Goal: Information Seeking & Learning: Find specific page/section

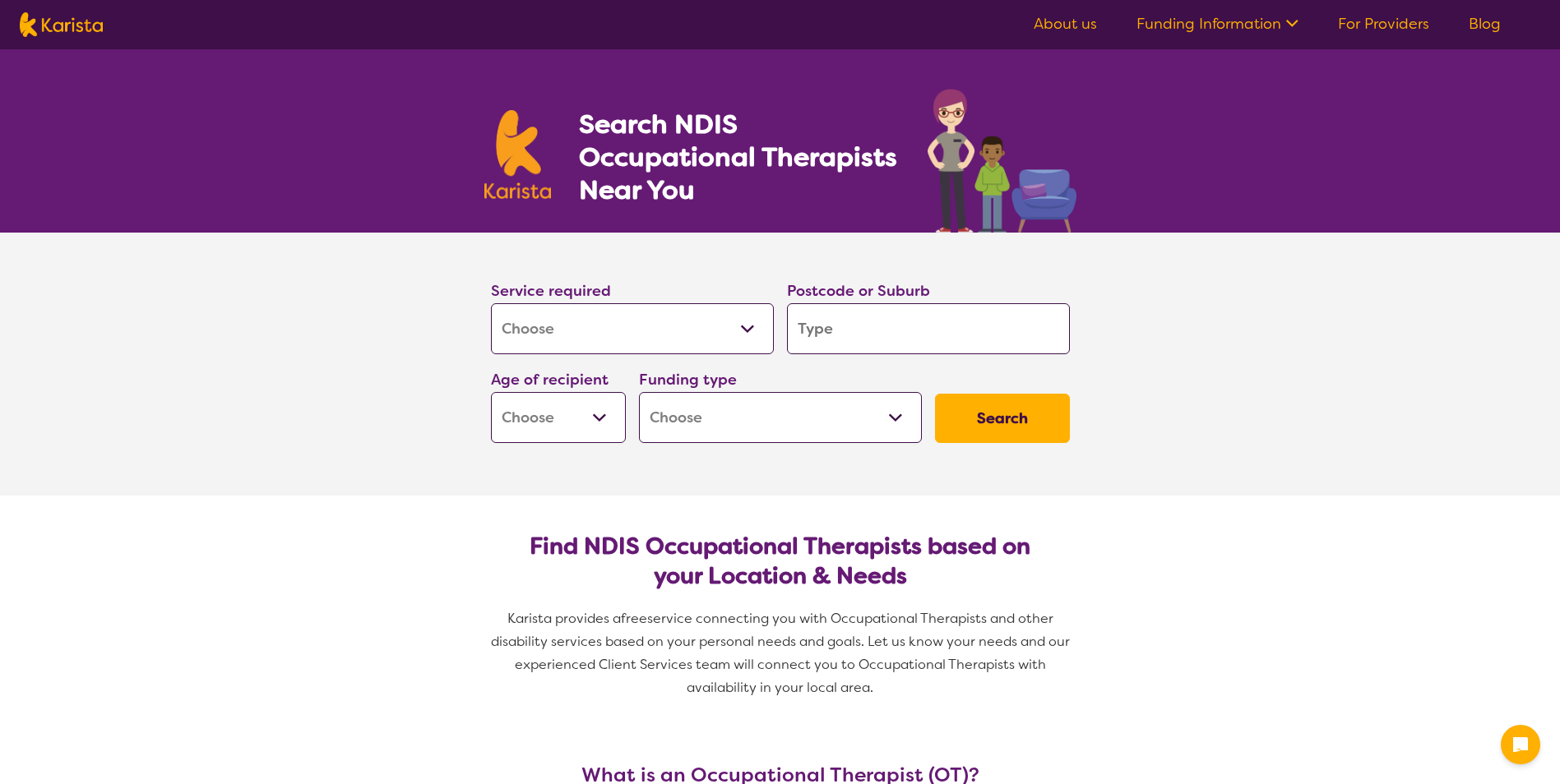
select select "[MEDICAL_DATA]"
click at [874, 335] on input "search" at bounding box center [928, 328] width 282 height 51
type input "2"
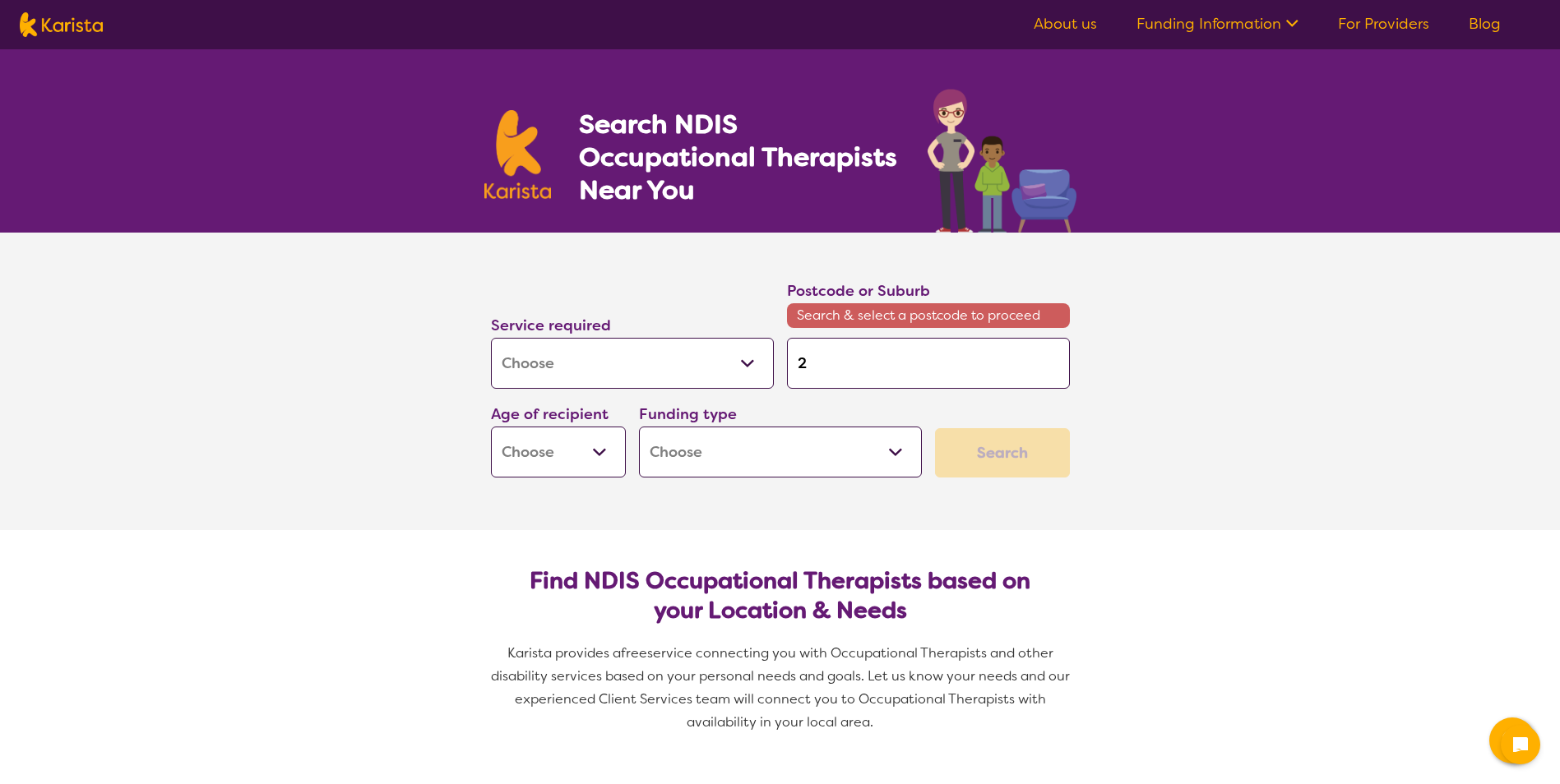
type input "22"
type input "228"
type input "2282"
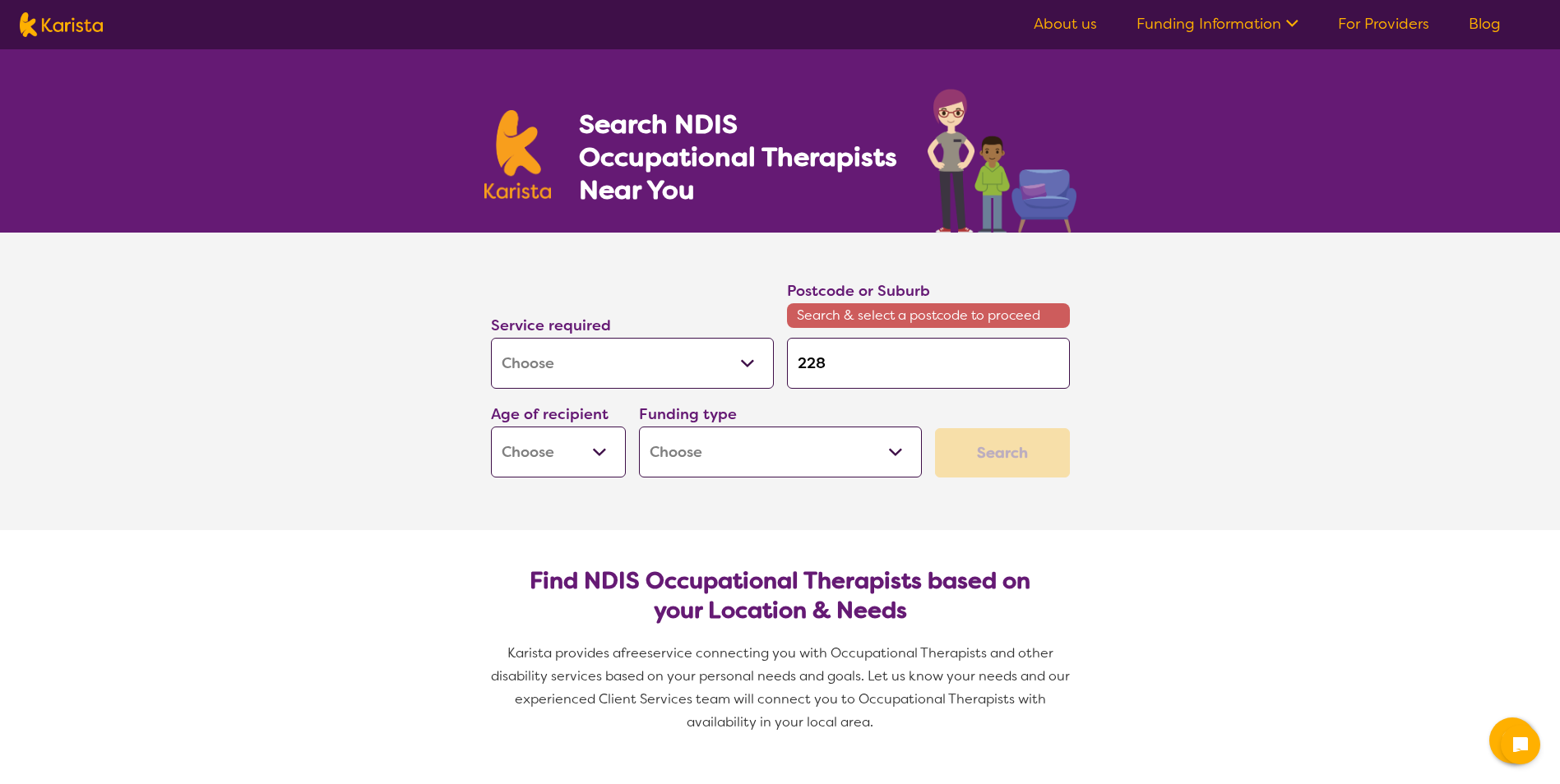
type input "2282"
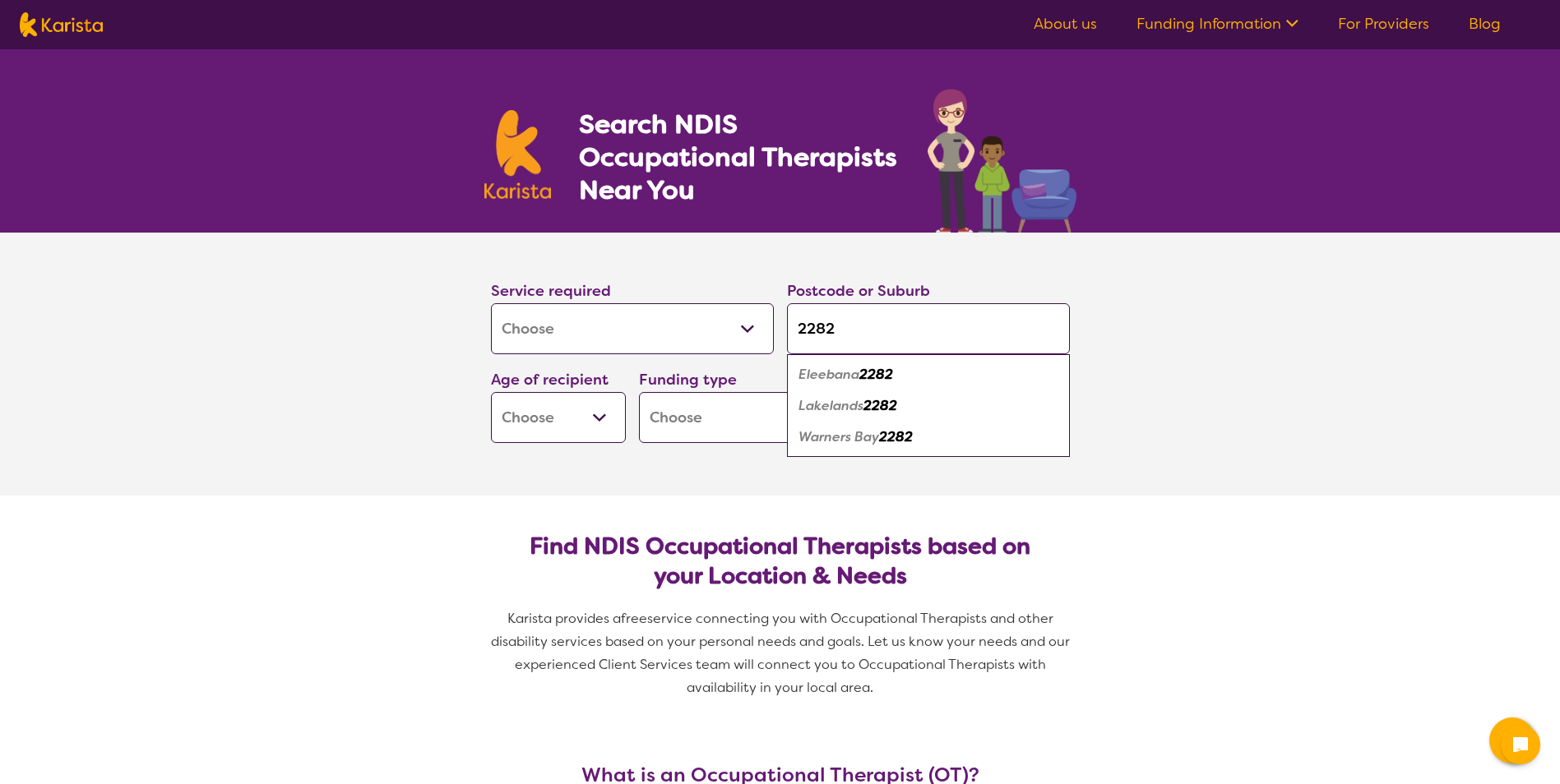
type input "2282"
click at [601, 416] on select "Early Childhood - 0 to 9 Child - 10 to 11 Adolescent - 12 to 17 Adult - 18 to 6…" at bounding box center [559, 417] width 135 height 51
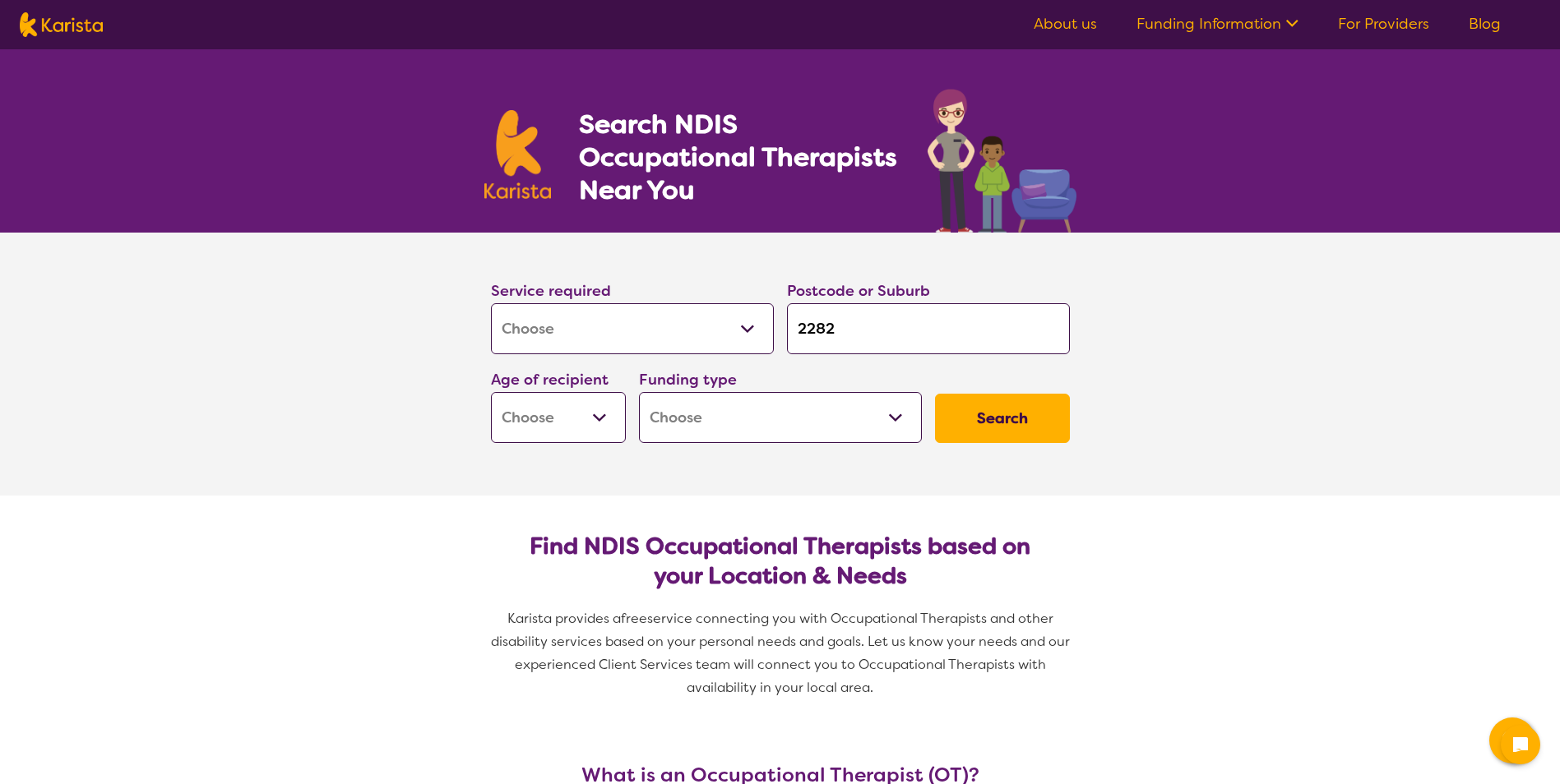
select select "CH"
click at [491, 392] on select "Early Childhood - 0 to 9 Child - 10 to 11 Adolescent - 12 to 17 Adult - 18 to 6…" at bounding box center [559, 417] width 135 height 51
select select "CH"
click at [755, 440] on select "Home Care Package (HCP) National Disability Insurance Scheme (NDIS) I don't know" at bounding box center [780, 417] width 282 height 51
select select "NDIS"
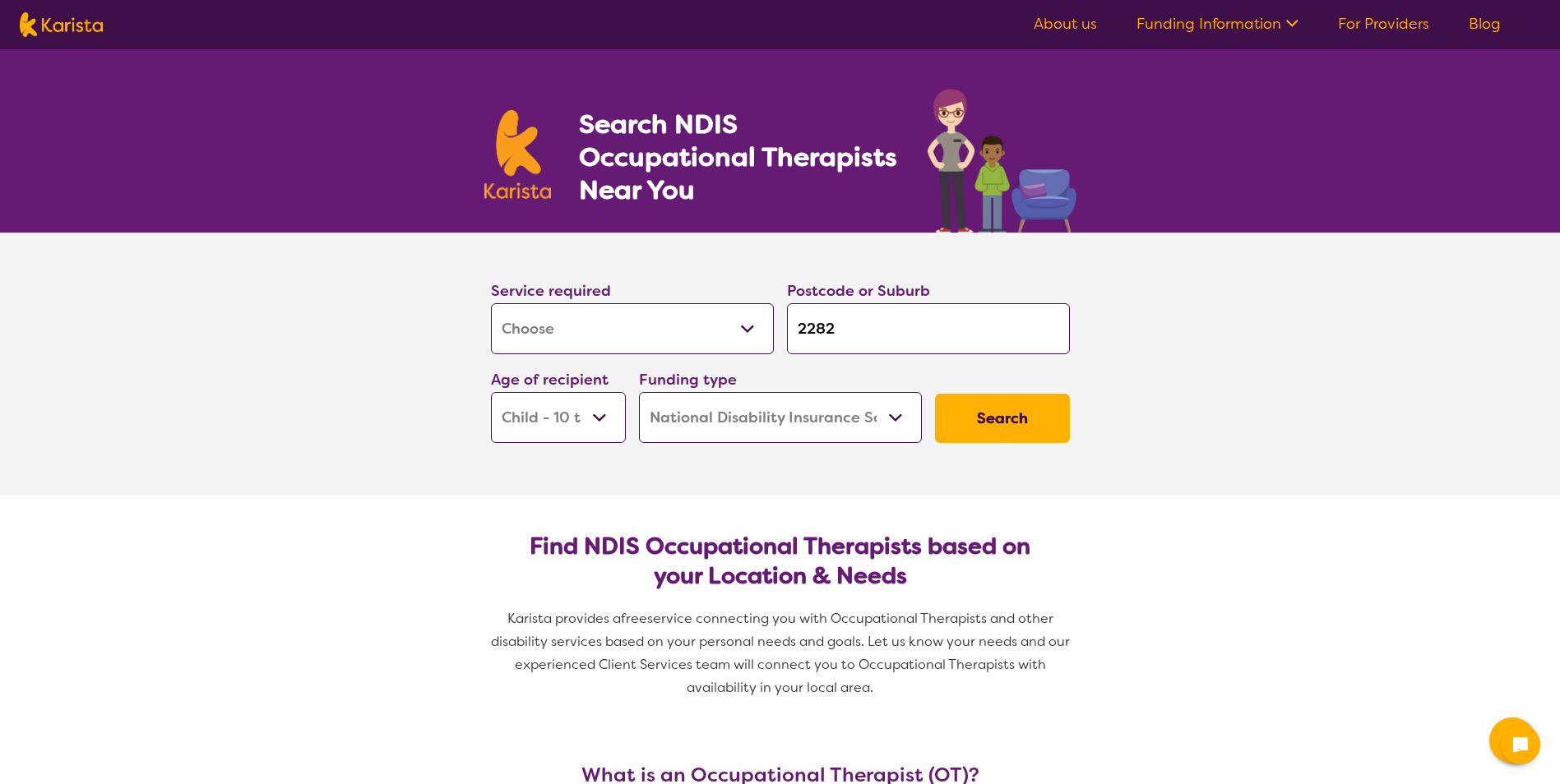
click at [639, 392] on select "Home Care Package (HCP) National Disability Insurance Scheme (NDIS) I don't know" at bounding box center [780, 417] width 282 height 51
select select "NDIS"
click at [1012, 416] on button "Search" at bounding box center [1002, 418] width 135 height 49
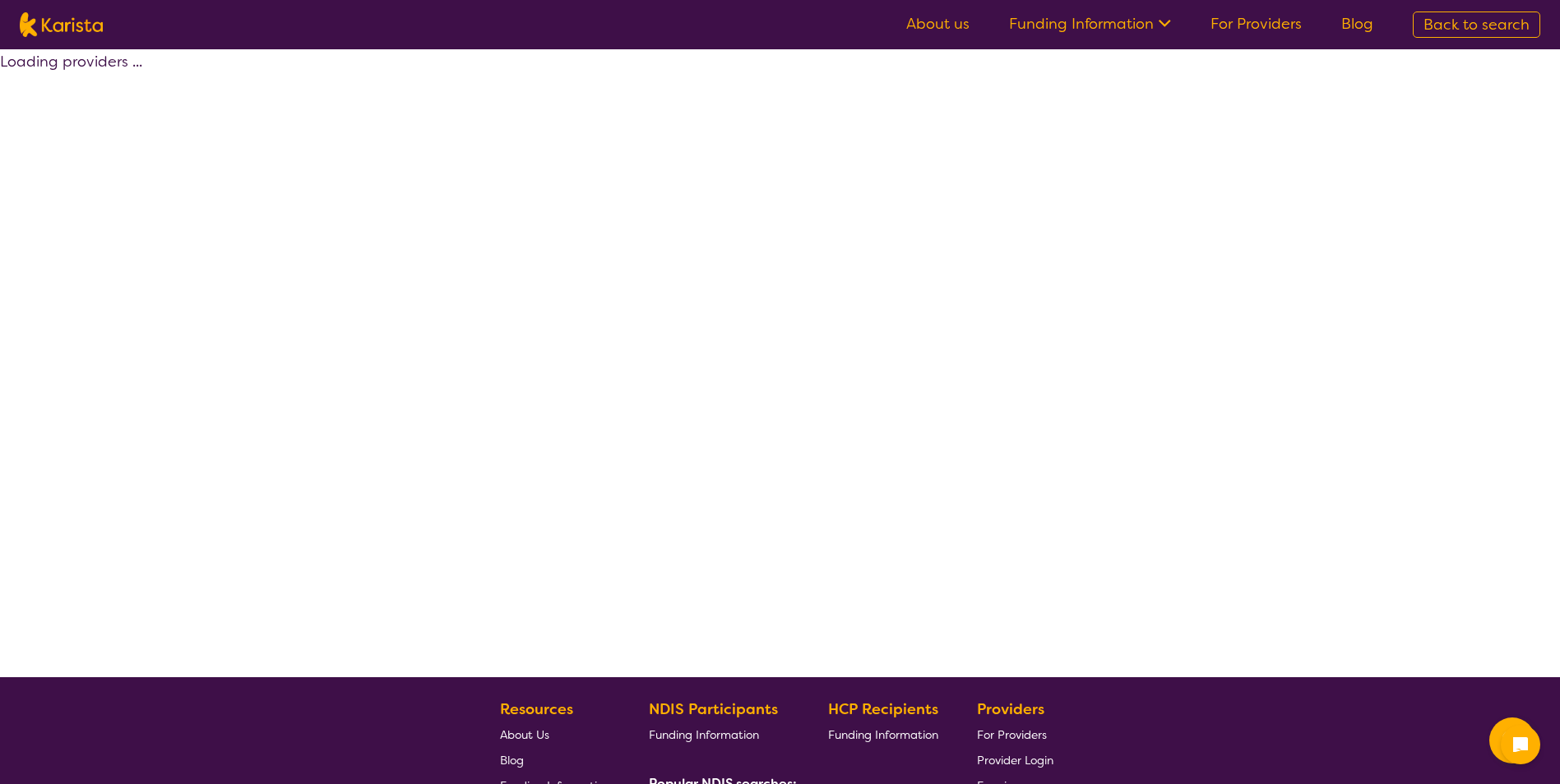
select select "by_score"
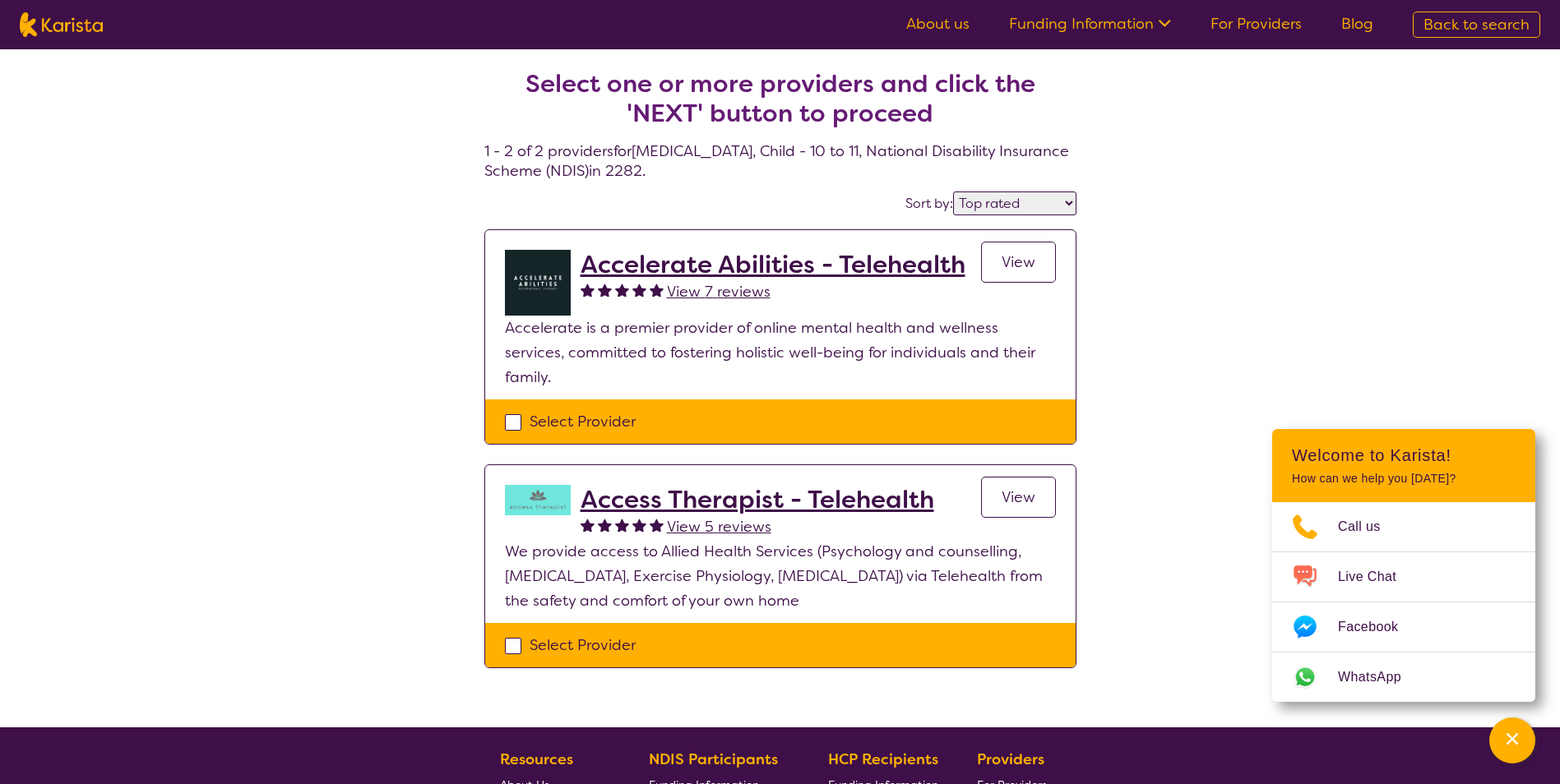
select select "[MEDICAL_DATA]"
select select "CH"
select select "NDIS"
select select "[MEDICAL_DATA]"
select select "CH"
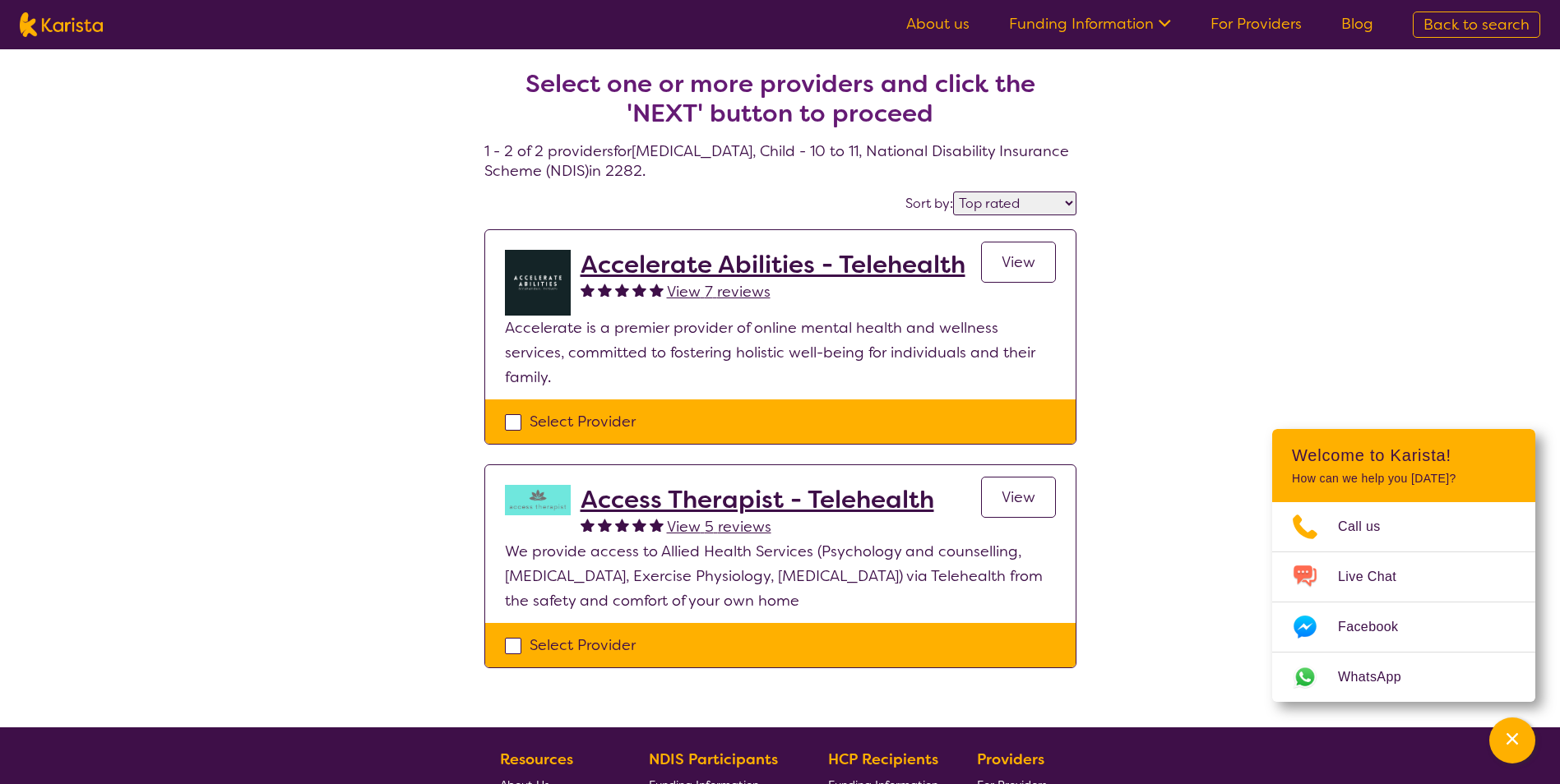
select select "NDIS"
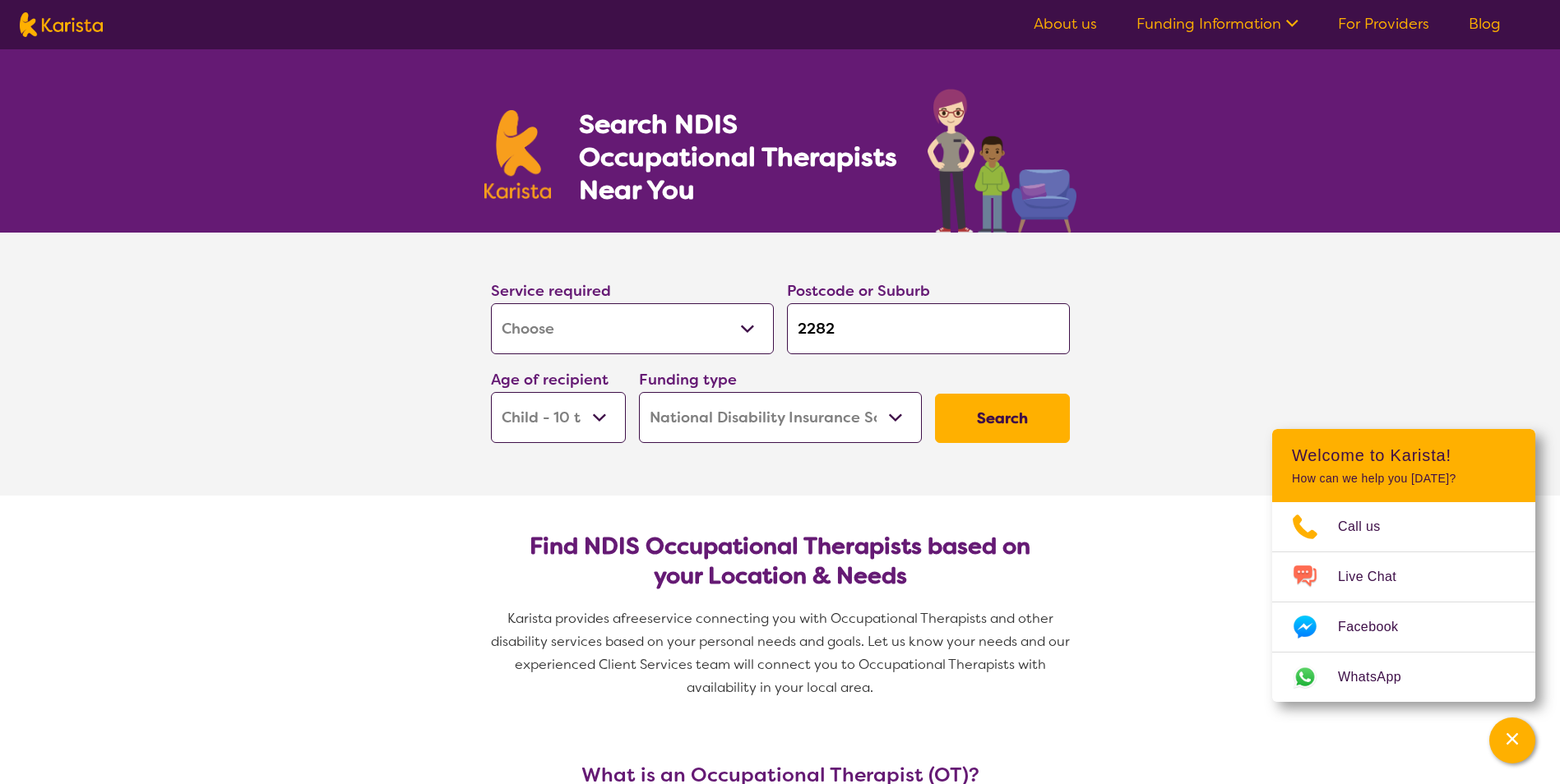
click at [614, 405] on select "Early Childhood - 0 to 9 Child - 10 to 11 Adolescent - 12 to 17 Adult - 18 to 6…" at bounding box center [559, 417] width 135 height 51
select select "EC"
click at [491, 392] on select "Early Childhood - 0 to 9 Child - 10 to 11 Adolescent - 12 to 17 Adult - 18 to 6…" at bounding box center [559, 417] width 135 height 51
select select "EC"
click at [994, 406] on button "Search" at bounding box center [1002, 418] width 135 height 49
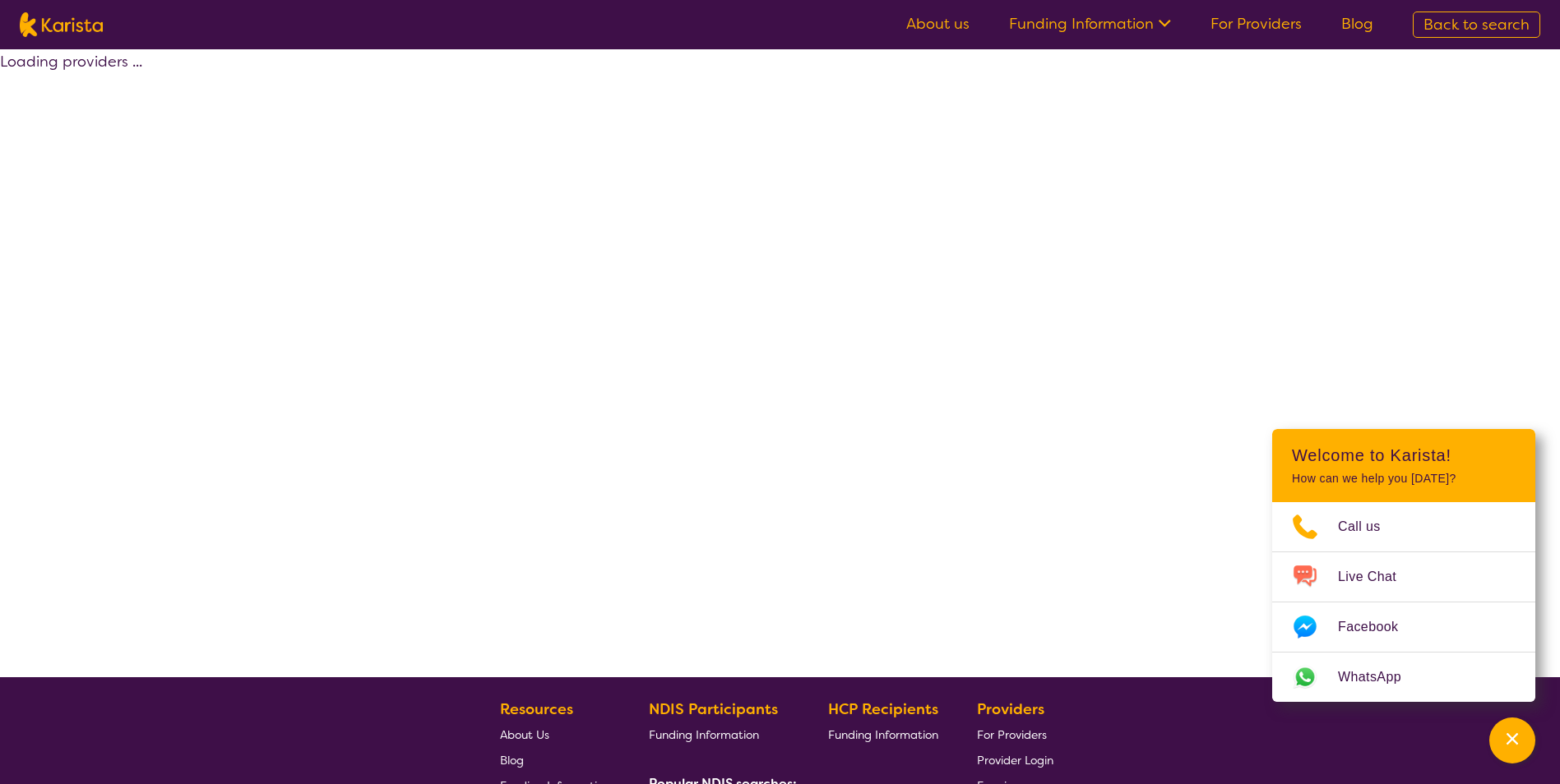
select select "by_score"
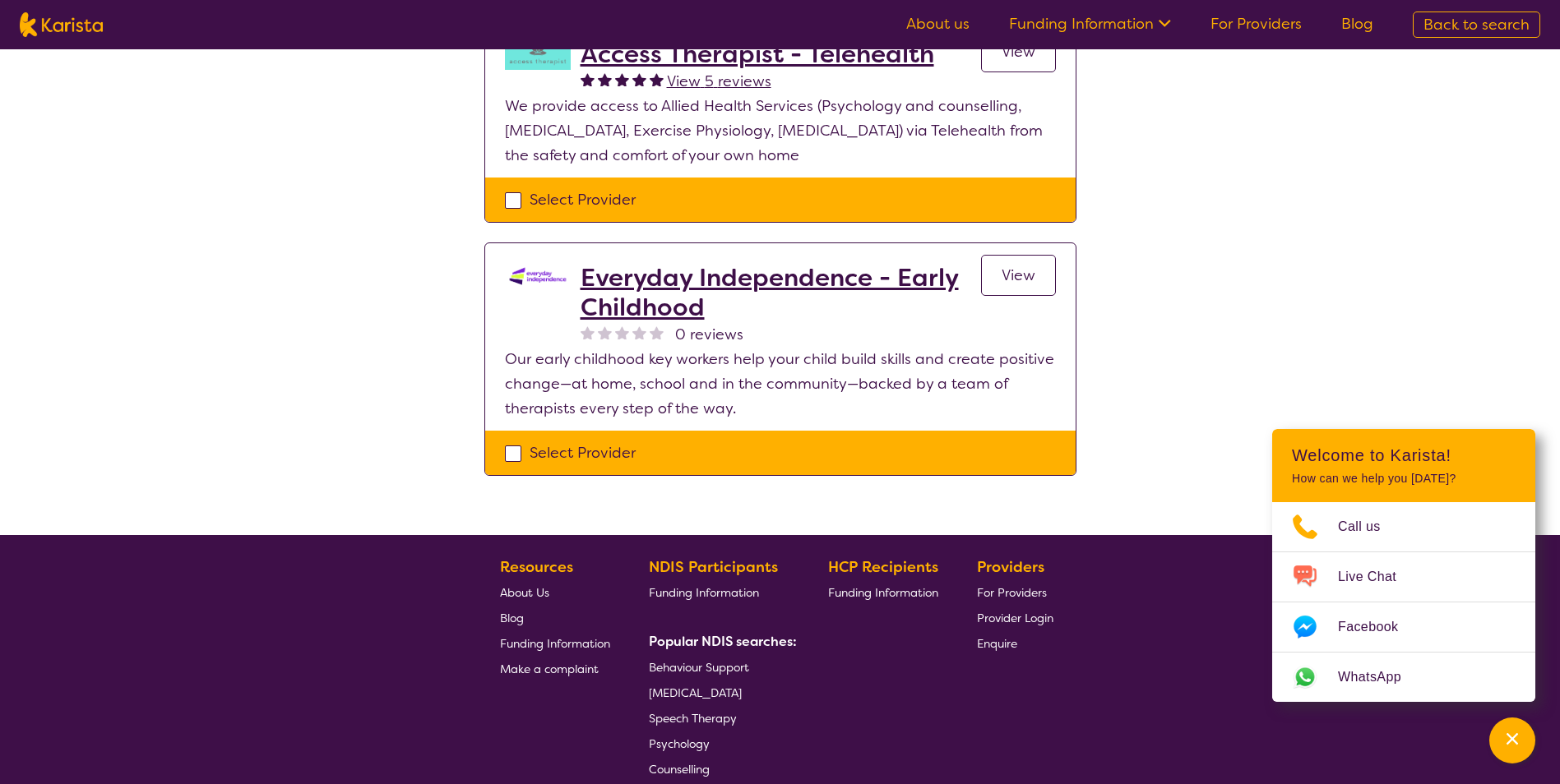
scroll to position [657, 0]
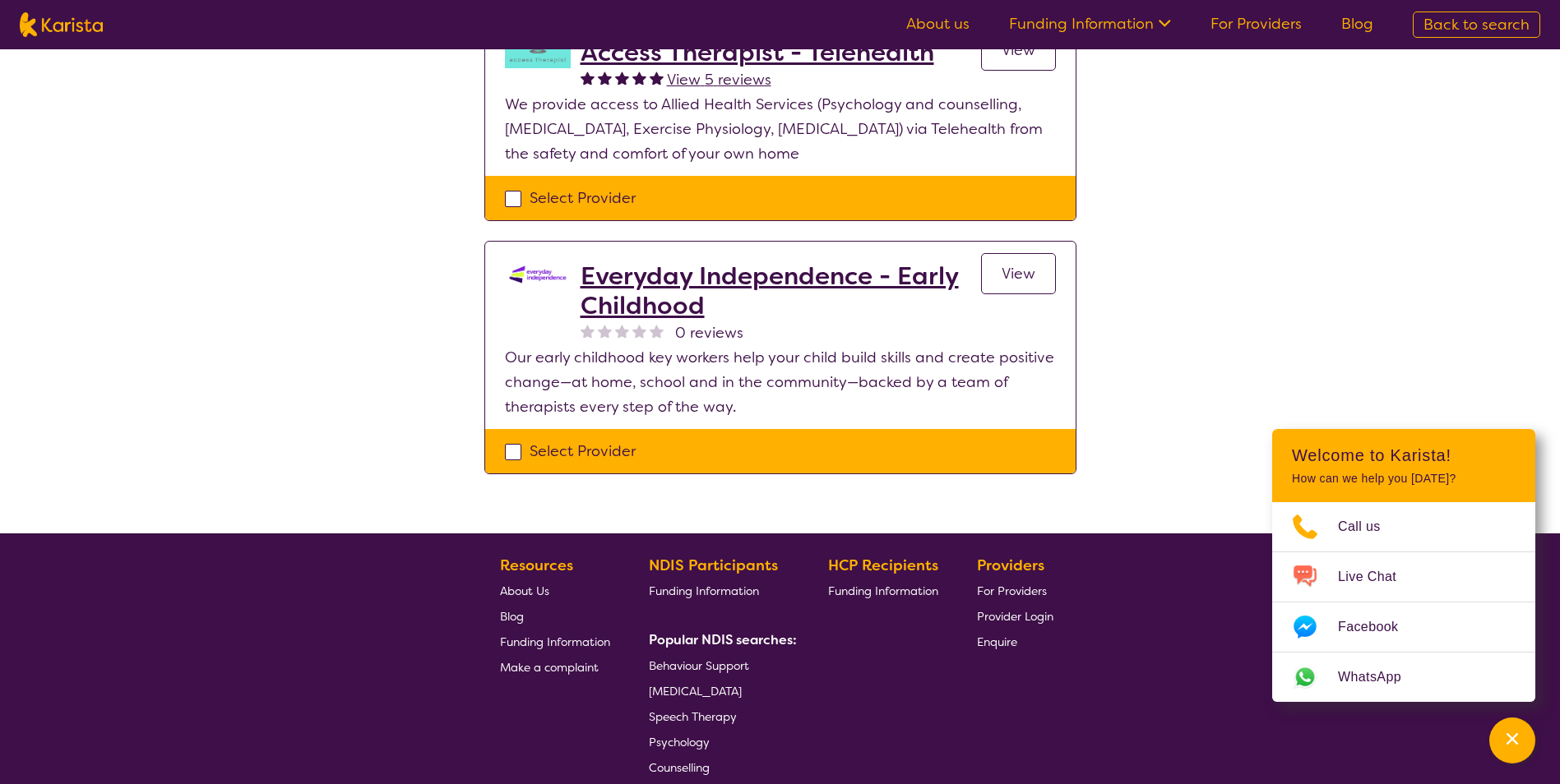
select select "[MEDICAL_DATA]"
select select "EC"
select select "NDIS"
select select "[MEDICAL_DATA]"
select select "EC"
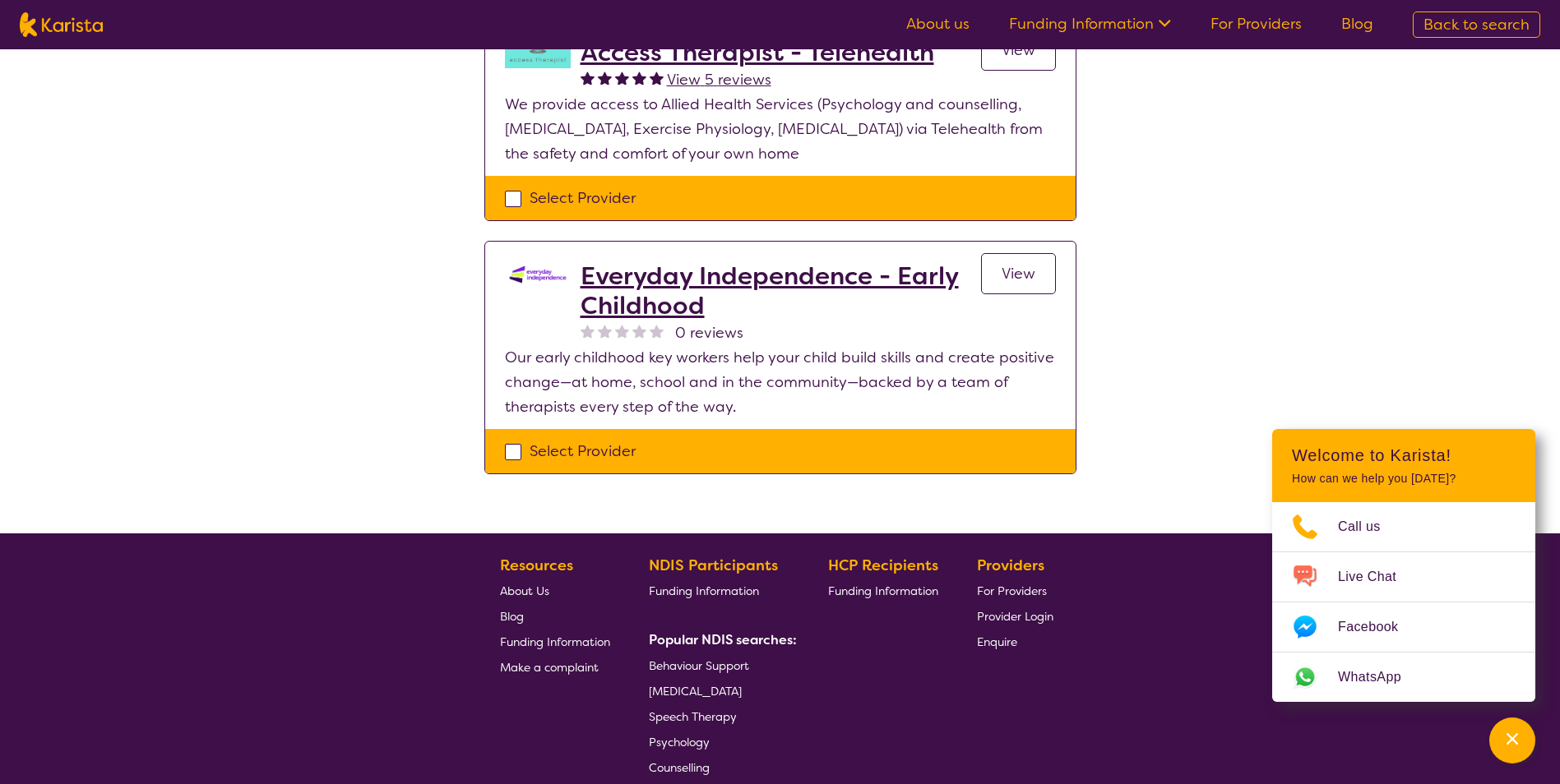
select select "NDIS"
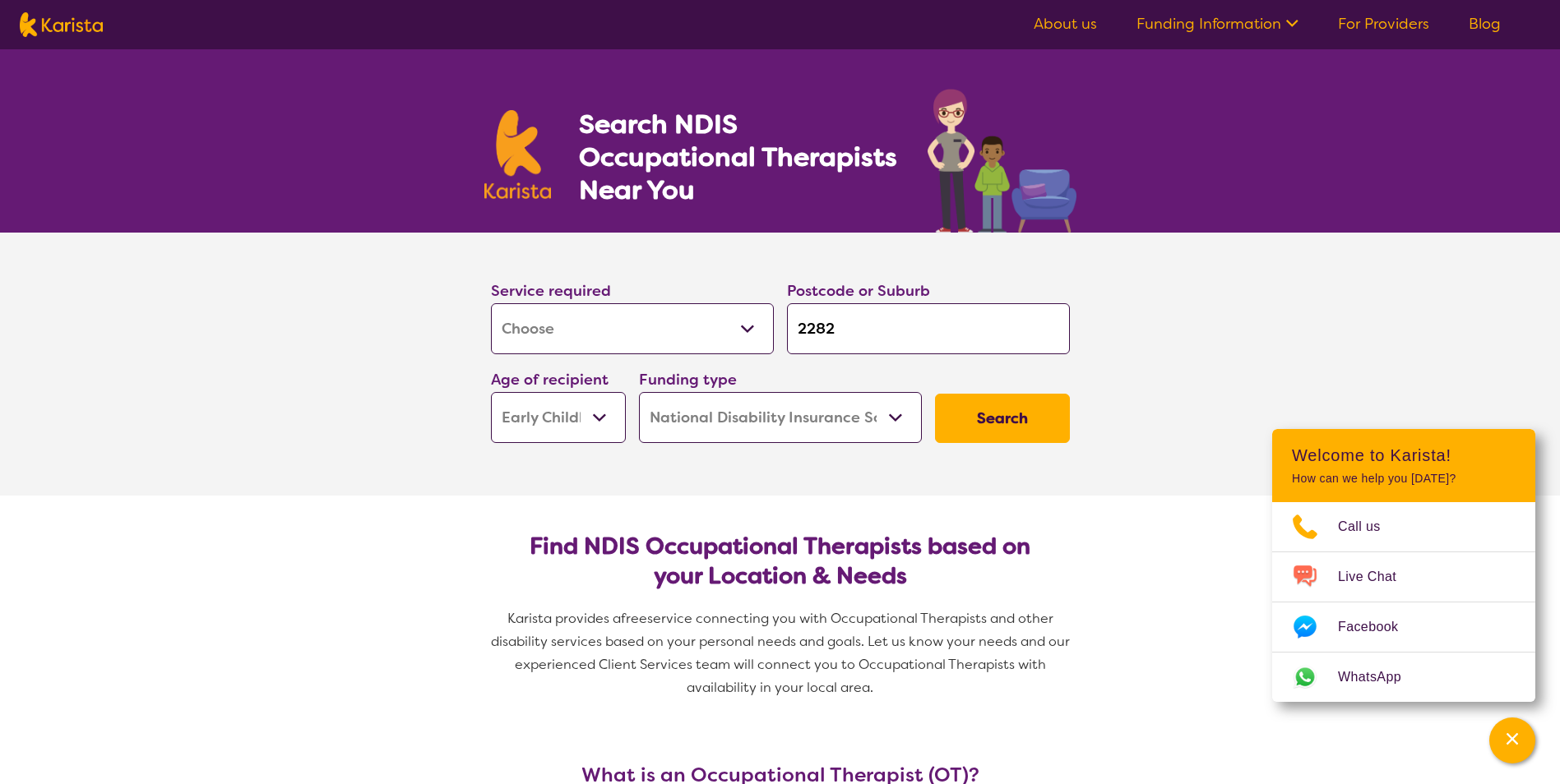
click at [581, 406] on select "Early Childhood - 0 to 9 Child - 10 to 11 Adolescent - 12 to 17 Adult - 18 to 6…" at bounding box center [559, 417] width 135 height 51
select select "AS"
click at [491, 392] on select "Early Childhood - 0 to 9 Child - 10 to 11 Adolescent - 12 to 17 Adult - 18 to 6…" at bounding box center [559, 417] width 135 height 51
select select "AS"
click at [1020, 423] on button "Search" at bounding box center [1002, 418] width 135 height 49
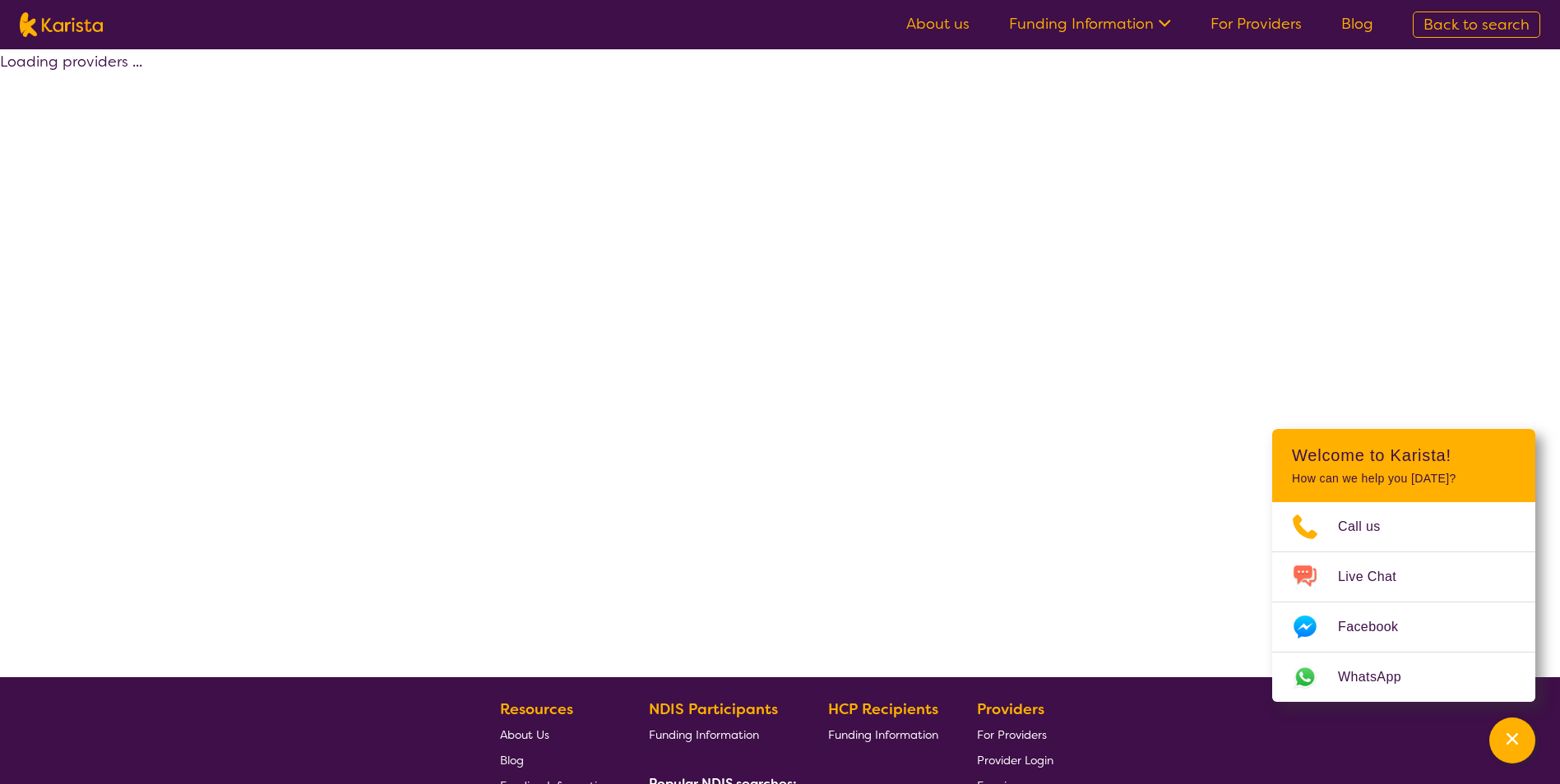
select select "by_score"
